Goal: Find specific page/section: Find specific page/section

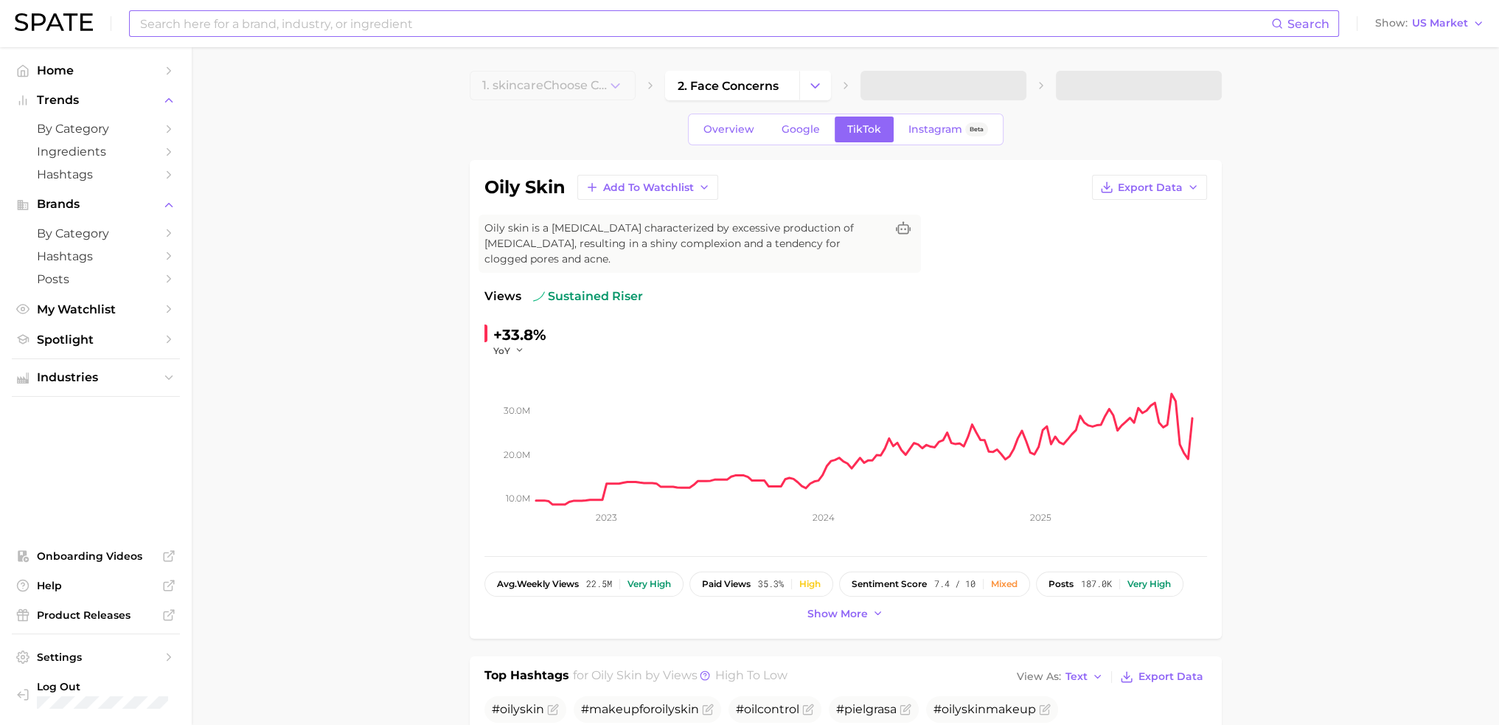
click at [574, 20] on input at bounding box center [705, 23] width 1133 height 25
type input "[PERSON_NAME]"
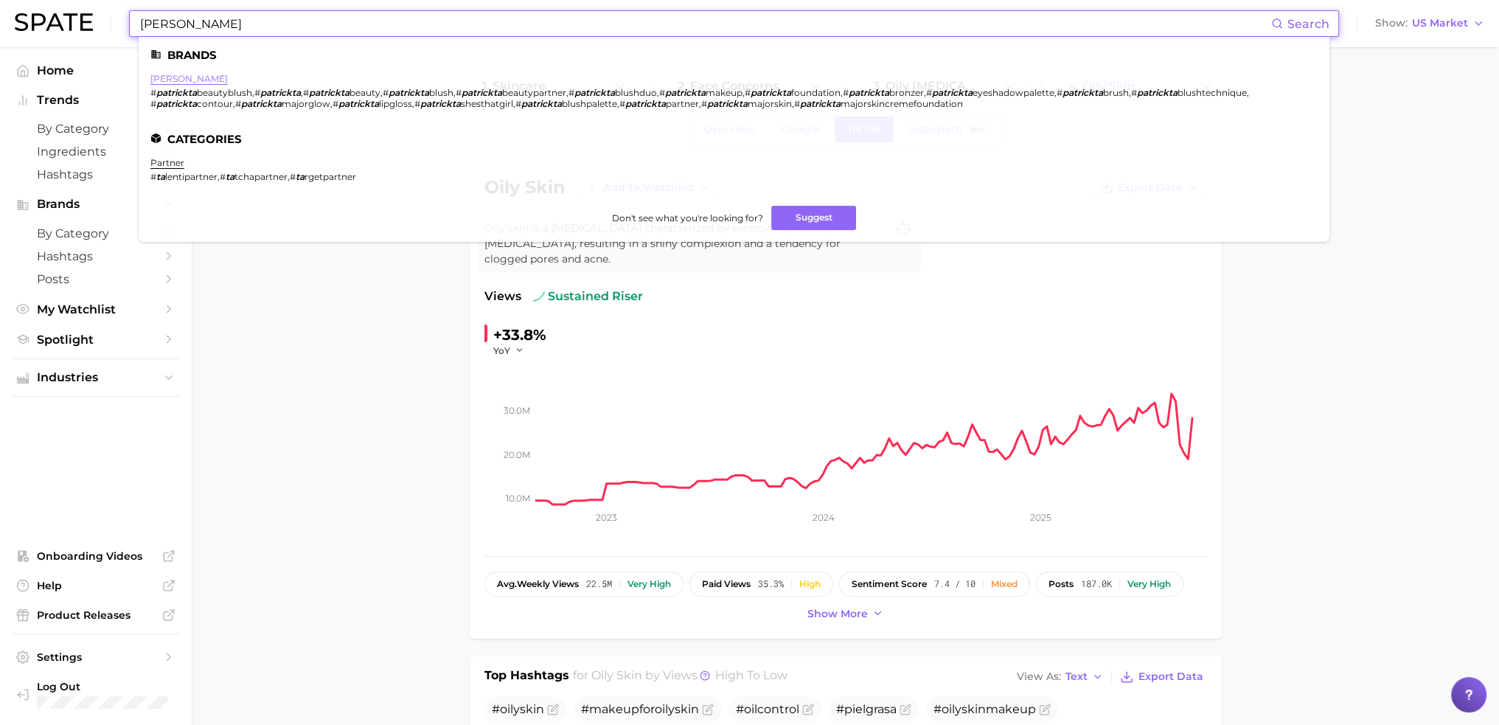
click at [171, 83] on link "[PERSON_NAME]" at bounding box center [188, 78] width 77 height 11
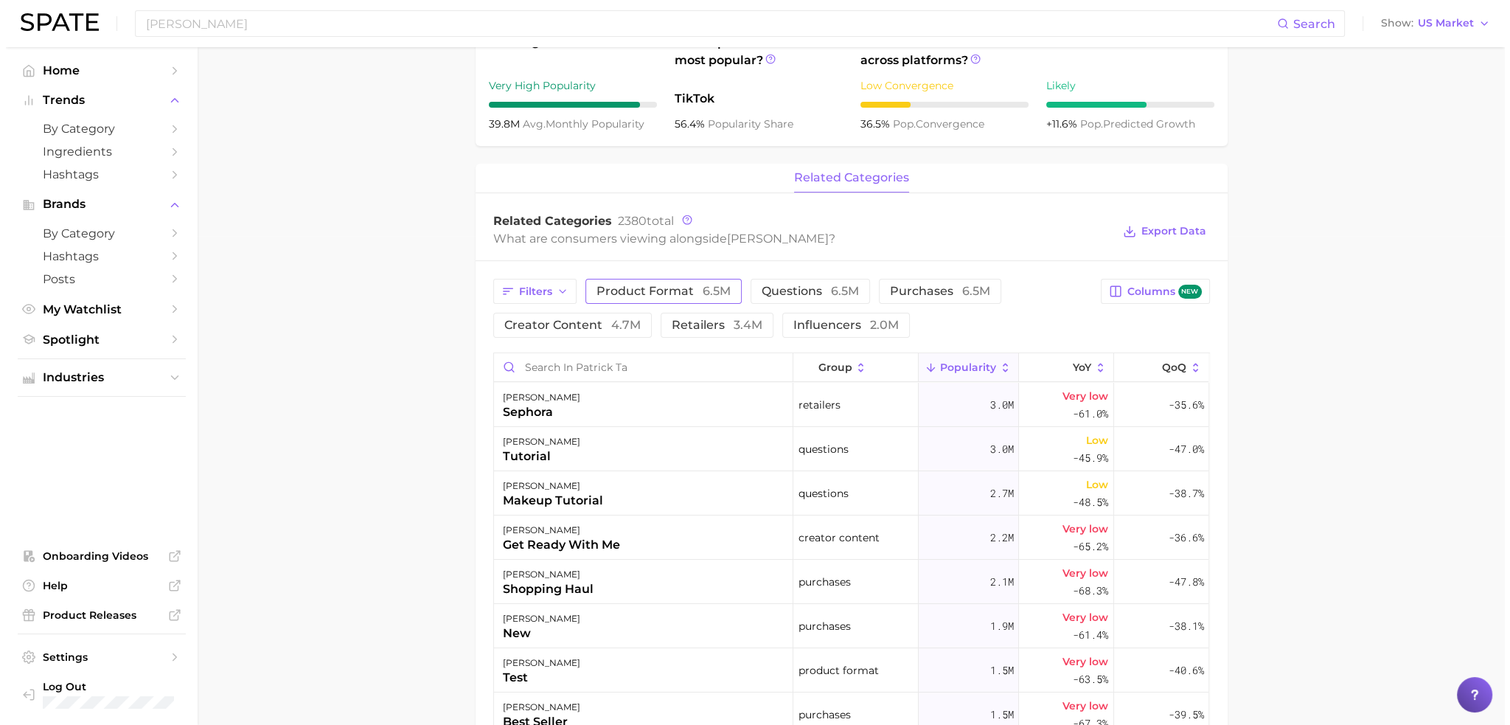
scroll to position [484, 0]
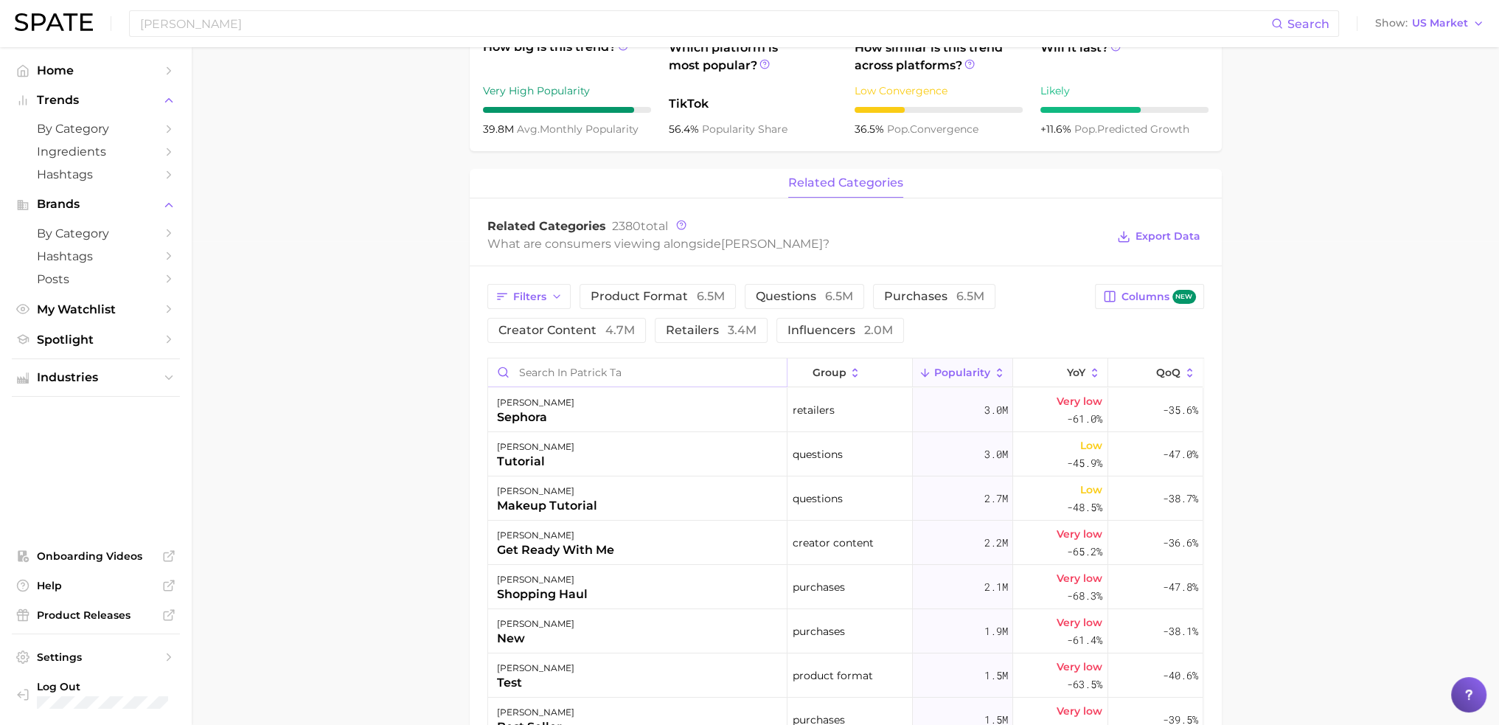
click at [576, 366] on input "Search in patrick ta" at bounding box center [637, 372] width 299 height 28
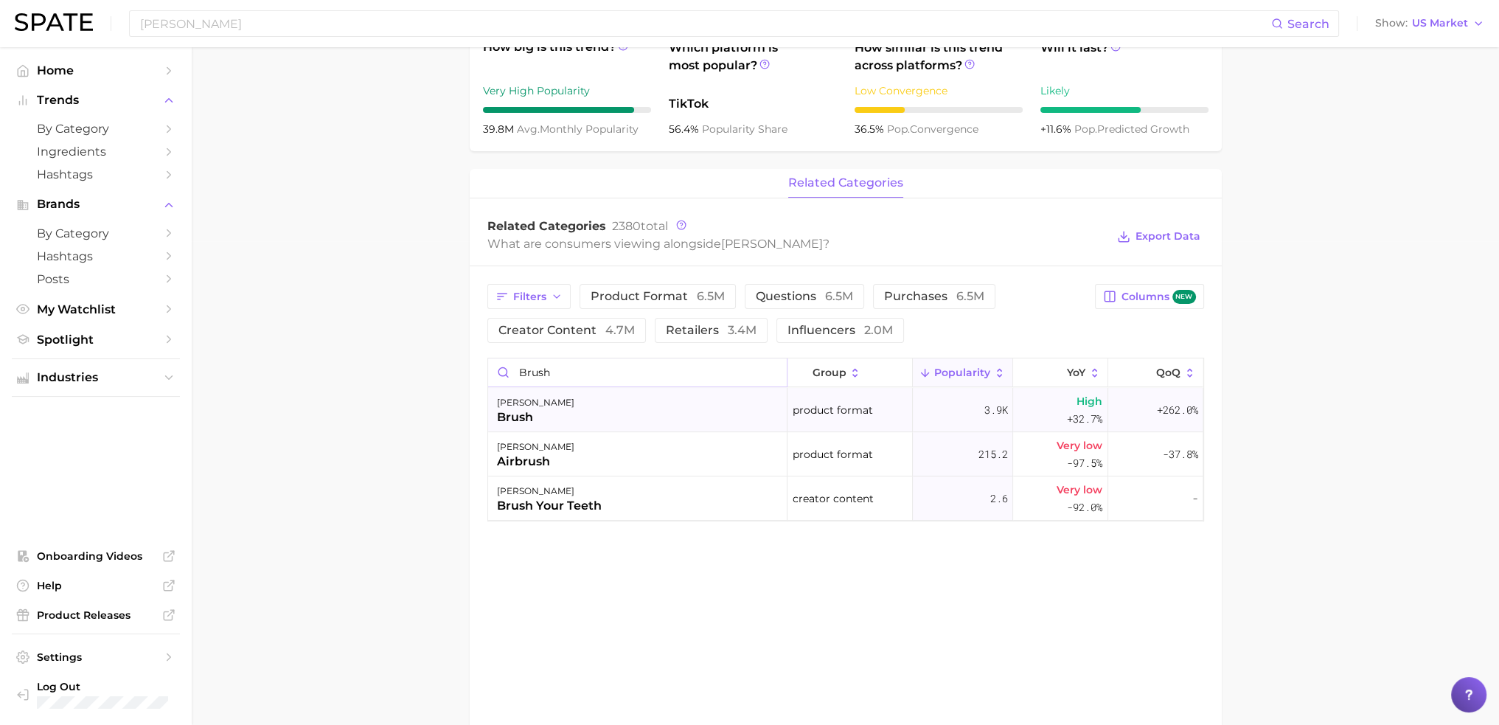
type input "brush"
click at [543, 403] on div "[PERSON_NAME]" at bounding box center [637, 410] width 299 height 44
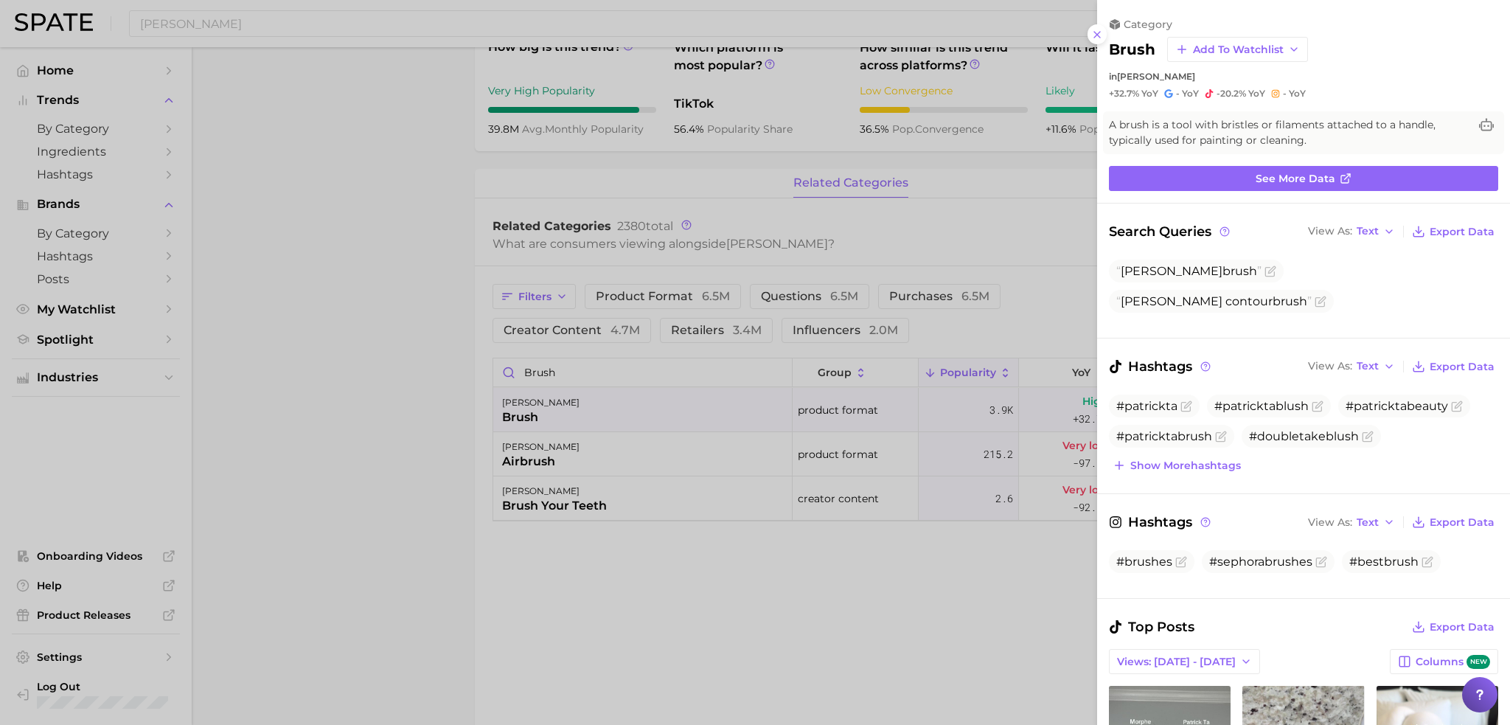
scroll to position [0, 0]
